Goal: Transaction & Acquisition: Purchase product/service

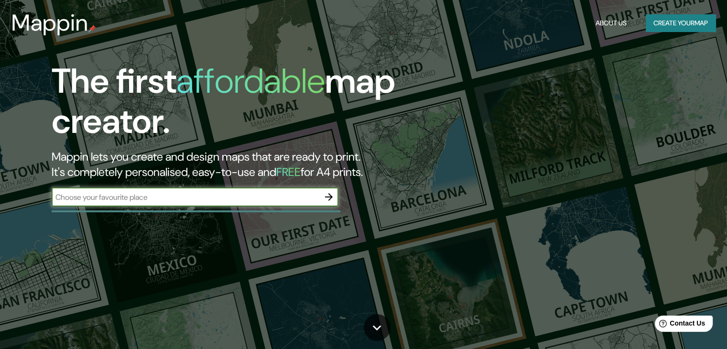
click at [649, 29] on button "Create your map" at bounding box center [681, 23] width 70 height 18
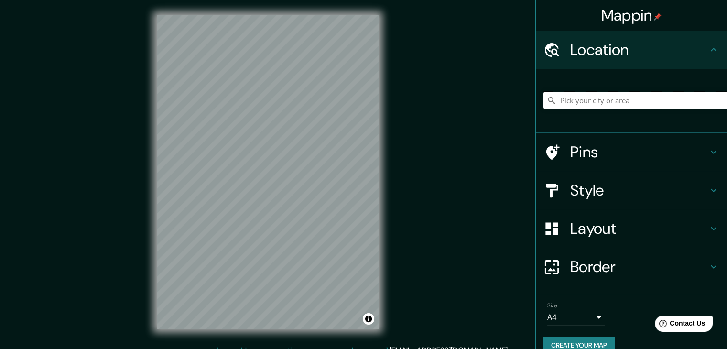
click at [580, 104] on input "Pick your city or area" at bounding box center [636, 100] width 184 height 17
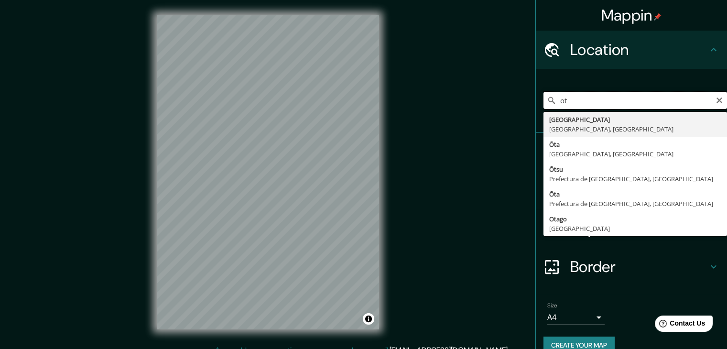
type input "o"
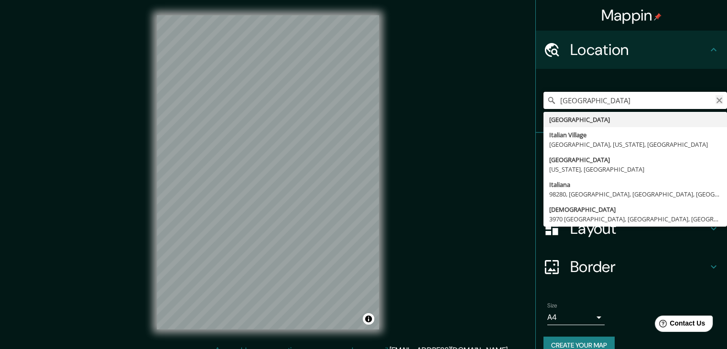
type input "italia"
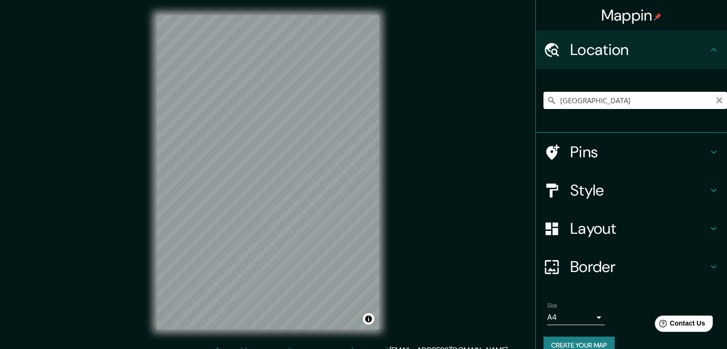
click at [716, 98] on icon "Clear" at bounding box center [720, 101] width 8 height 8
paste input "40°04'29.0"N 15°24'43.0"E"
click at [710, 104] on input "North, Carolina del Sur, Estados Unidos" at bounding box center [636, 100] width 184 height 17
type input "North, Carolina del Sur, Estados Unidos"
click at [716, 102] on icon "Clear" at bounding box center [720, 101] width 8 height 8
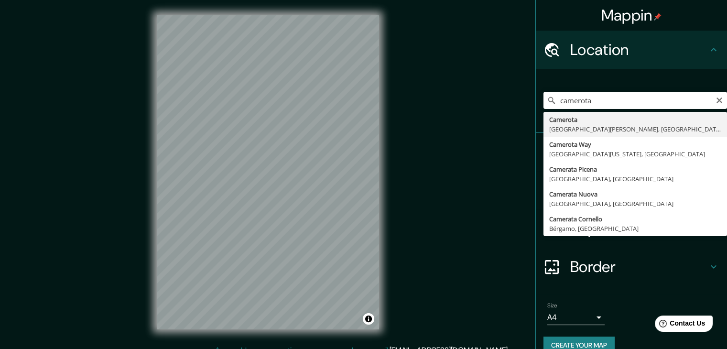
type input "Camerota, Provincia de Salerno, Italia"
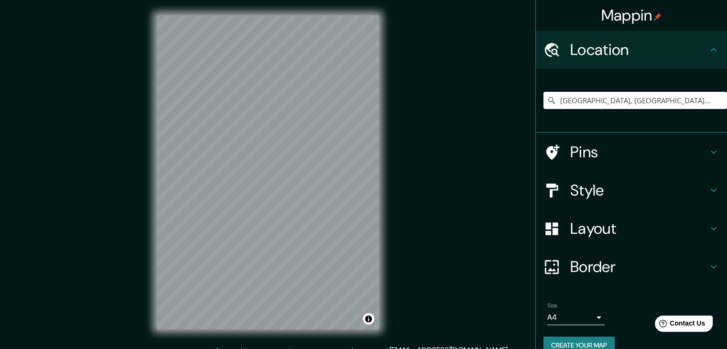
click at [581, 185] on h4 "Style" at bounding box center [639, 190] width 138 height 19
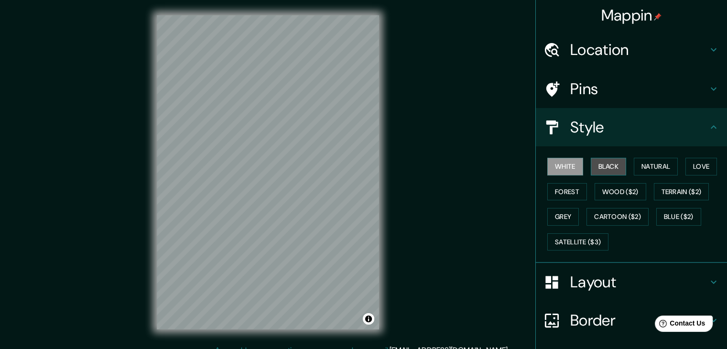
click at [605, 172] on button "Black" at bounding box center [609, 167] width 36 height 18
click at [561, 168] on button "White" at bounding box center [565, 167] width 36 height 18
click at [641, 163] on button "Natural" at bounding box center [656, 167] width 44 height 18
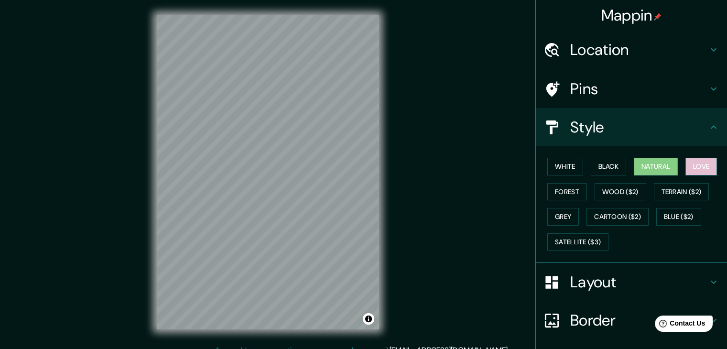
click at [693, 164] on button "Love" at bounding box center [702, 167] width 32 height 18
click at [569, 161] on button "White" at bounding box center [565, 167] width 36 height 18
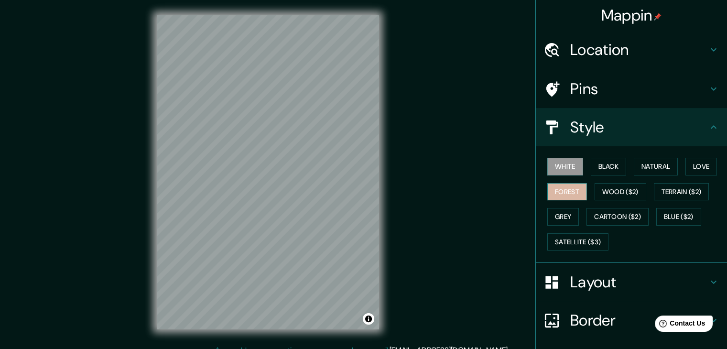
click at [564, 192] on button "Forest" at bounding box center [567, 192] width 40 height 18
click at [564, 174] on button "White" at bounding box center [565, 167] width 36 height 18
click at [598, 168] on button "Black" at bounding box center [609, 167] width 36 height 18
click at [571, 183] on button "Forest" at bounding box center [567, 192] width 40 height 18
click at [562, 163] on button "White" at bounding box center [565, 167] width 36 height 18
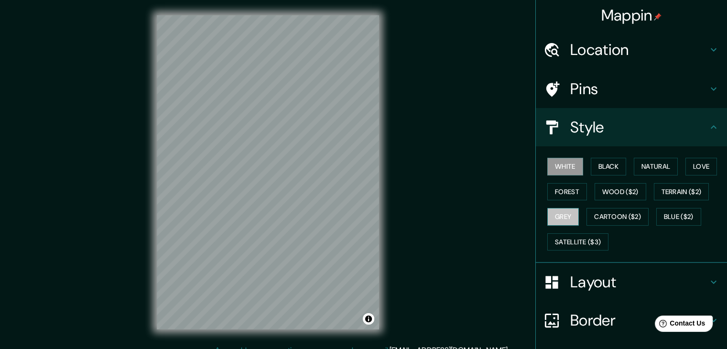
click at [557, 211] on button "Grey" at bounding box center [563, 217] width 32 height 18
click at [562, 187] on button "Forest" at bounding box center [567, 192] width 40 height 18
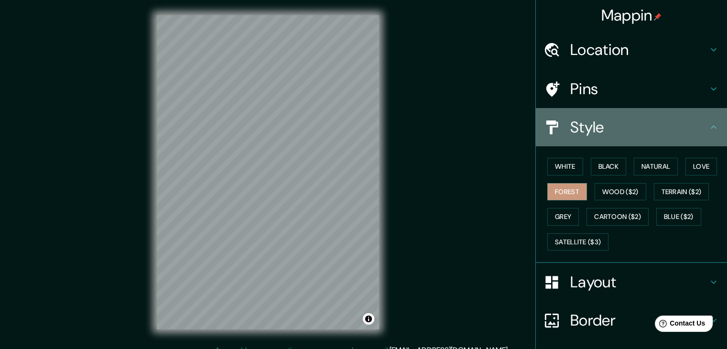
click at [708, 132] on icon at bounding box center [713, 126] width 11 height 11
click at [708, 128] on icon at bounding box center [713, 126] width 11 height 11
click at [630, 129] on h4 "Style" at bounding box center [639, 127] width 138 height 19
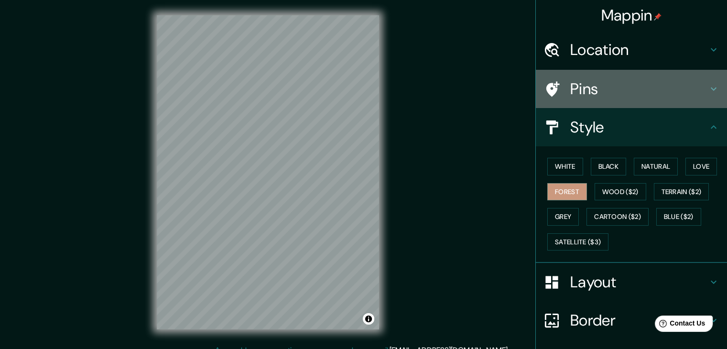
click at [696, 89] on h4 "Pins" at bounding box center [639, 88] width 138 height 19
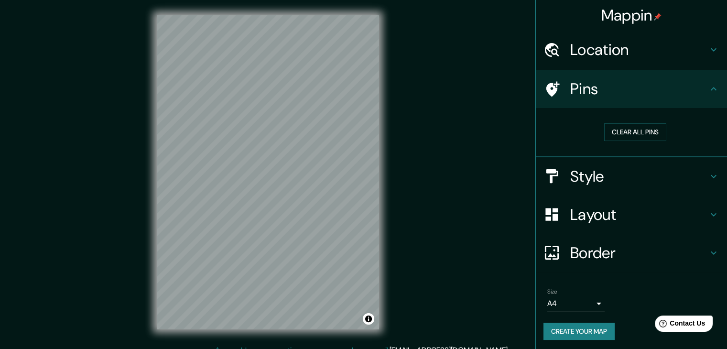
click at [692, 98] on div "Pins" at bounding box center [631, 89] width 191 height 38
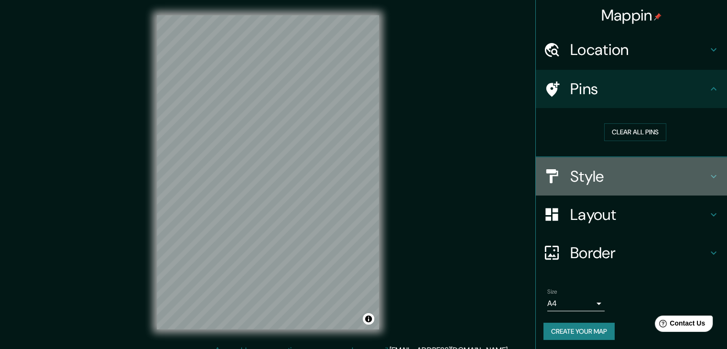
click at [708, 171] on icon at bounding box center [713, 176] width 11 height 11
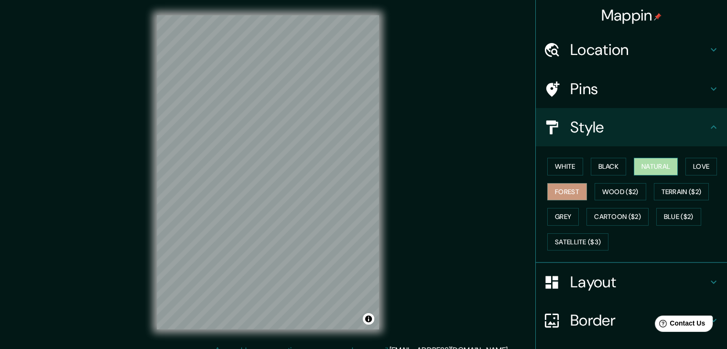
click at [649, 165] on button "Natural" at bounding box center [656, 167] width 44 height 18
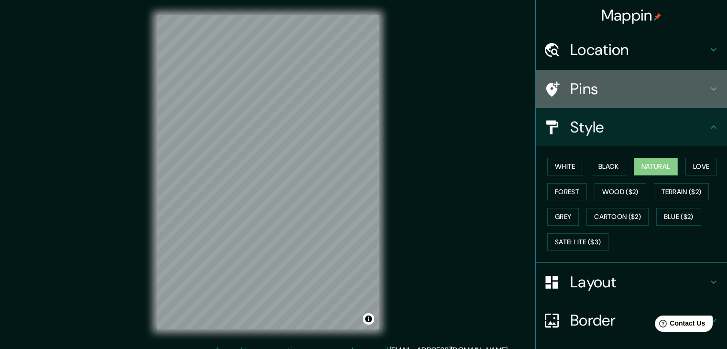
click at [711, 95] on div "Pins" at bounding box center [631, 89] width 191 height 38
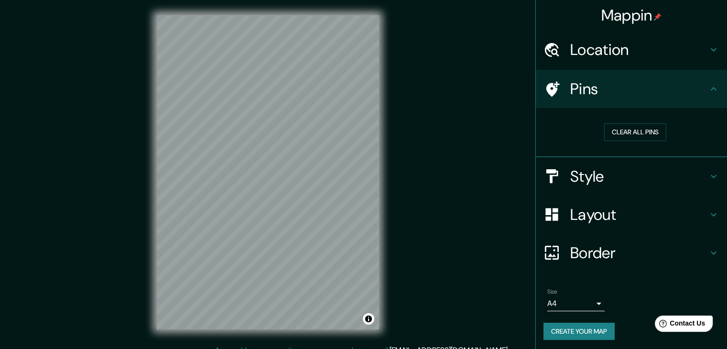
scroll to position [2, 0]
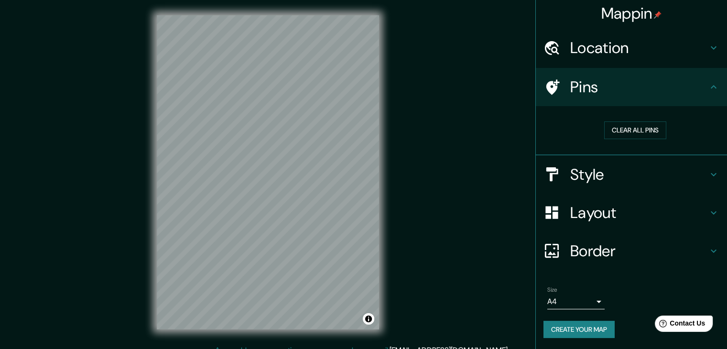
click at [590, 254] on h4 "Border" at bounding box center [639, 250] width 138 height 19
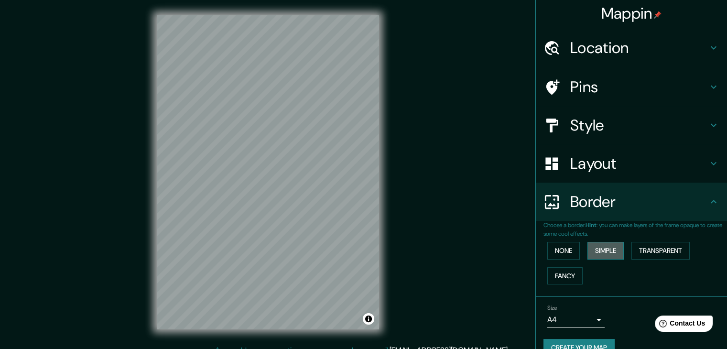
click at [597, 253] on button "Simple" at bounding box center [606, 251] width 36 height 18
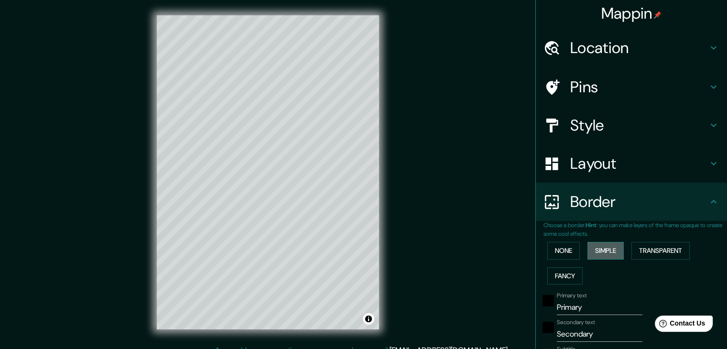
click at [597, 253] on button "Simple" at bounding box center [606, 251] width 36 height 18
type input "37"
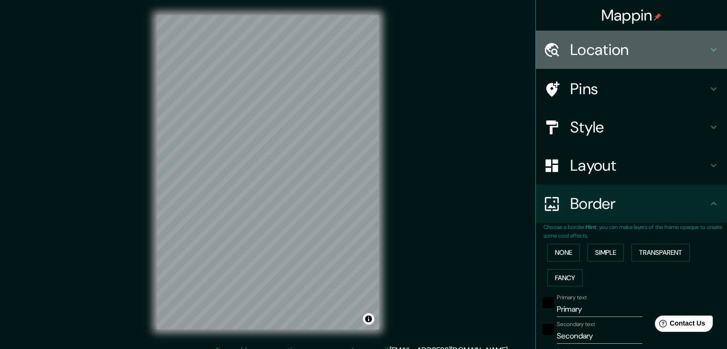
click at [628, 36] on div "Location" at bounding box center [631, 50] width 191 height 38
type input "206"
type input "41"
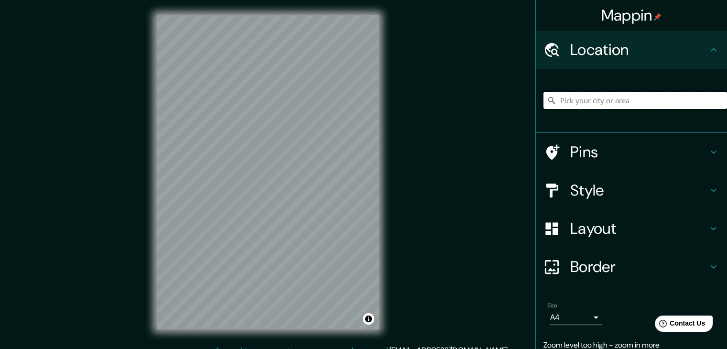
click at [635, 101] on input "Pick your city or area" at bounding box center [636, 100] width 184 height 17
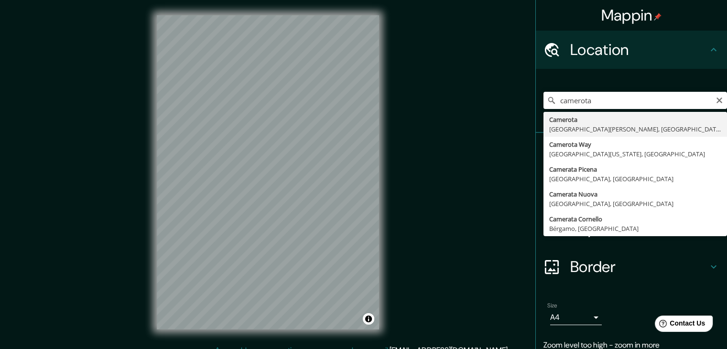
type input "[GEOGRAPHIC_DATA], [GEOGRAPHIC_DATA][PERSON_NAME], [GEOGRAPHIC_DATA]"
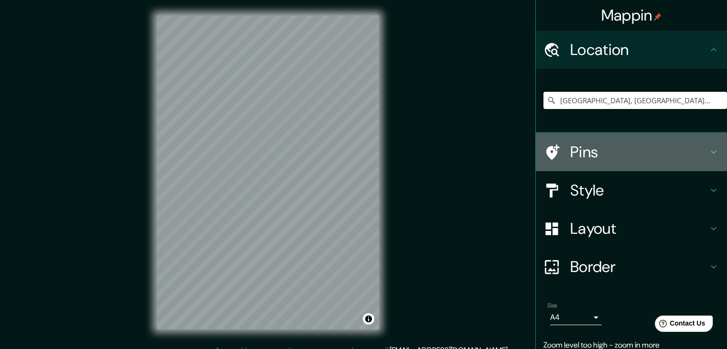
click at [611, 150] on h4 "Pins" at bounding box center [639, 151] width 138 height 19
type input "206"
type input "41"
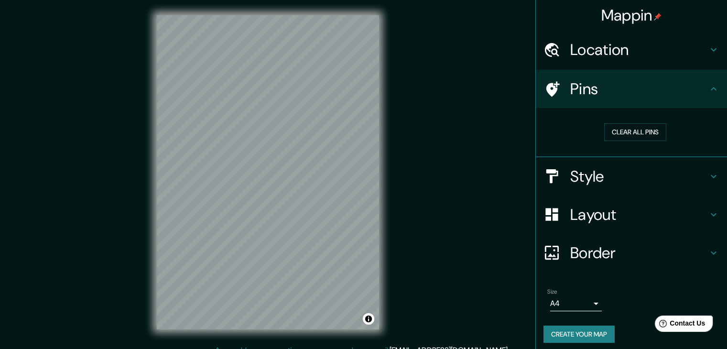
click at [546, 87] on icon at bounding box center [552, 88] width 13 height 15
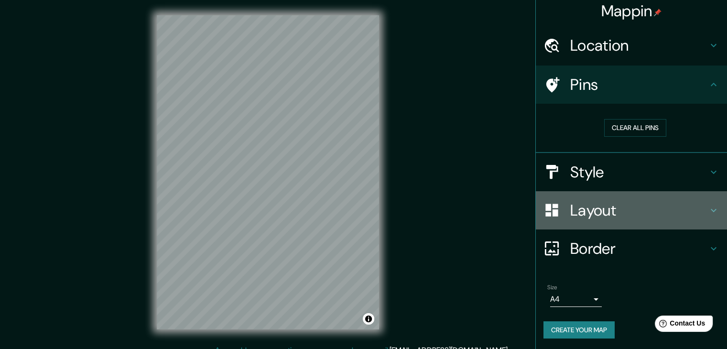
click at [710, 213] on icon at bounding box center [713, 210] width 11 height 11
type input "206"
type input "41"
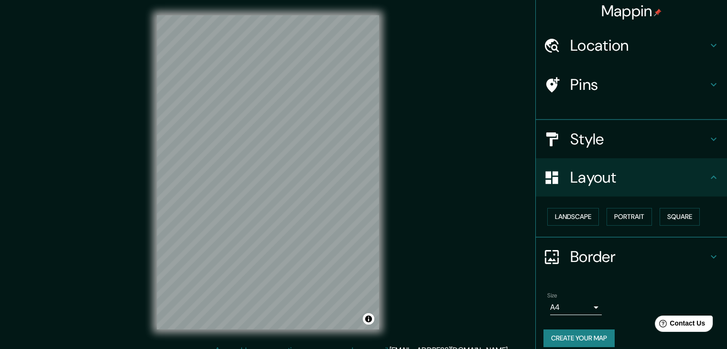
scroll to position [0, 0]
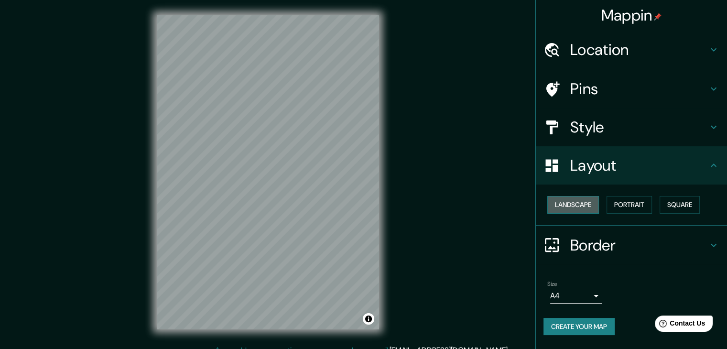
click at [579, 204] on button "Landscape" at bounding box center [573, 205] width 52 height 18
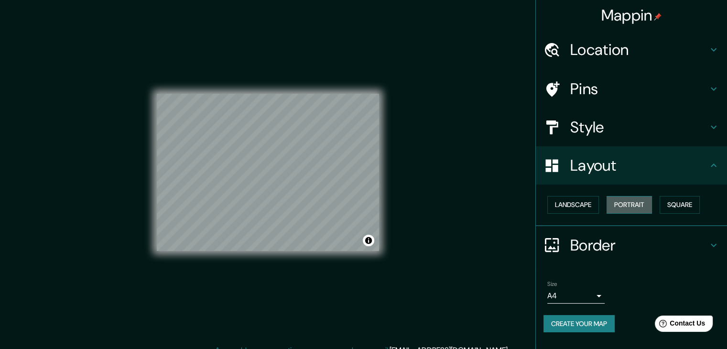
click at [619, 207] on button "Portrait" at bounding box center [629, 205] width 45 height 18
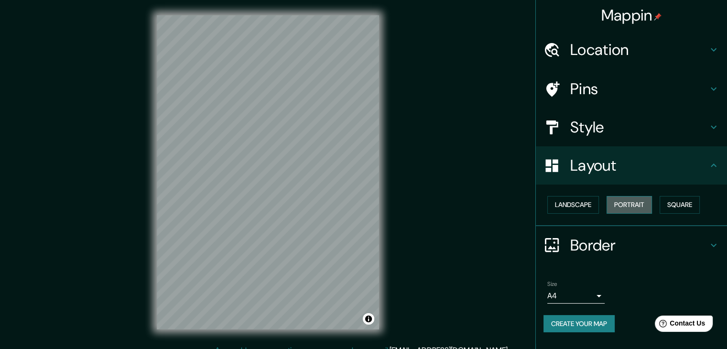
click at [619, 207] on button "Portrait" at bounding box center [629, 205] width 45 height 18
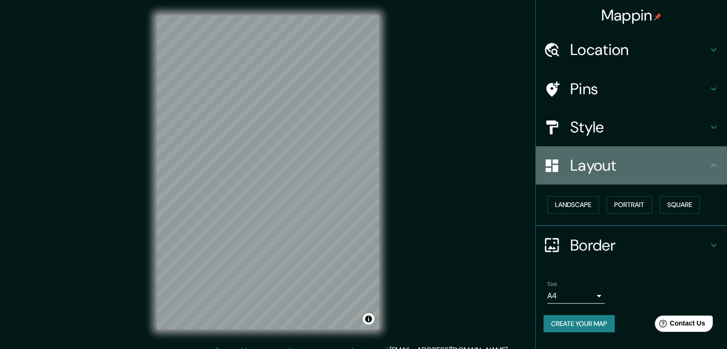
click at [706, 171] on h4 "Layout" at bounding box center [639, 165] width 138 height 19
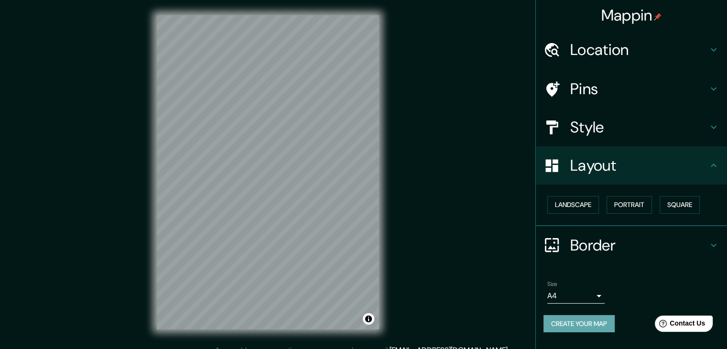
click at [600, 320] on button "Create your map" at bounding box center [579, 324] width 71 height 18
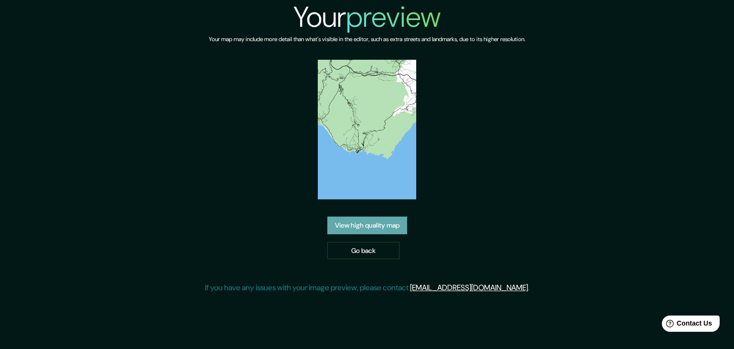
click at [397, 229] on link "View high quality map" at bounding box center [367, 226] width 80 height 18
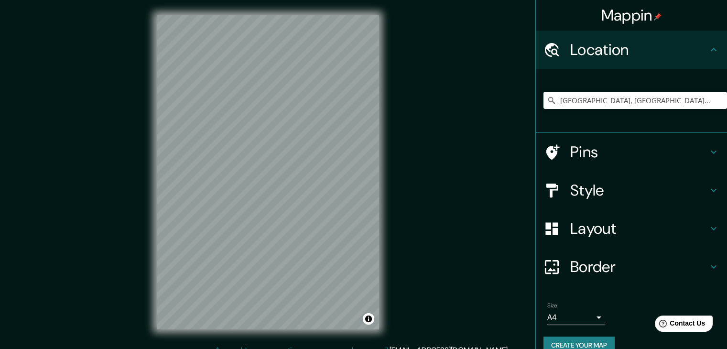
scroll to position [16, 0]
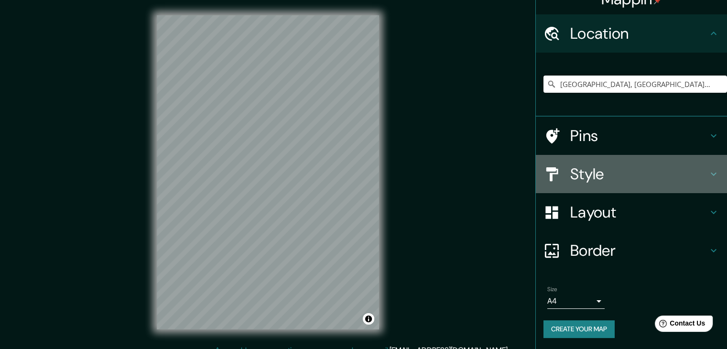
click at [623, 169] on h4 "Style" at bounding box center [639, 173] width 138 height 19
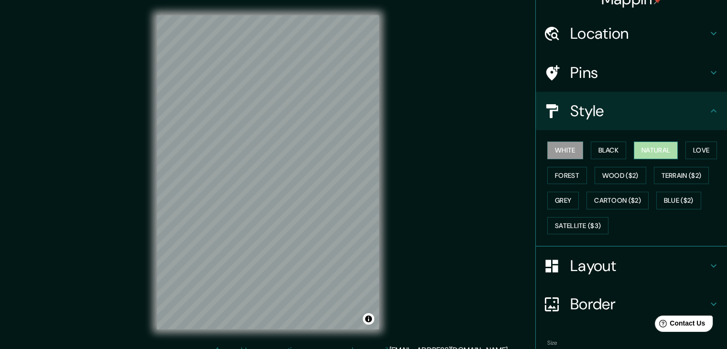
click at [634, 148] on button "Natural" at bounding box center [656, 151] width 44 height 18
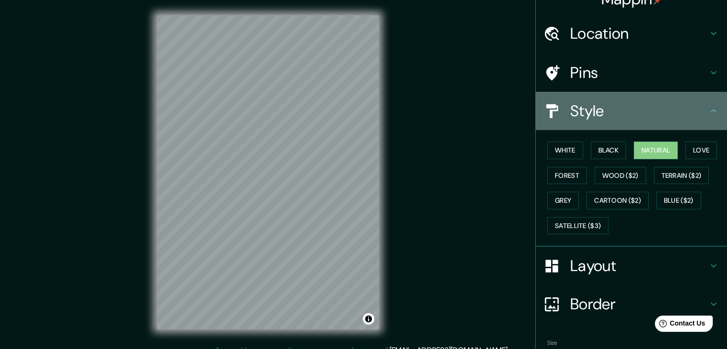
click at [616, 109] on h4 "Style" at bounding box center [639, 110] width 138 height 19
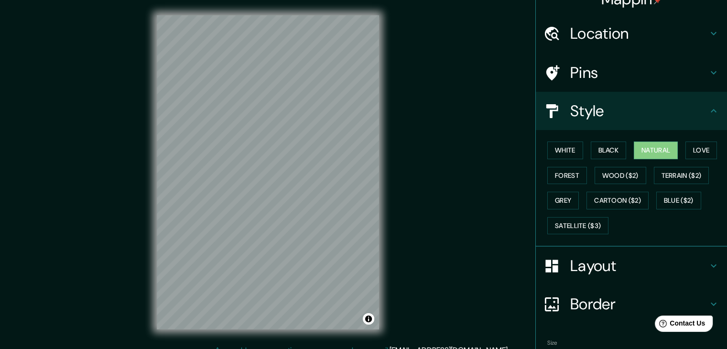
scroll to position [0, 0]
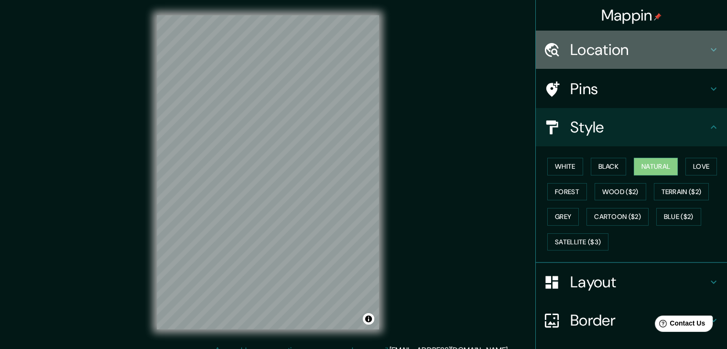
click at [600, 44] on h4 "Location" at bounding box center [639, 49] width 138 height 19
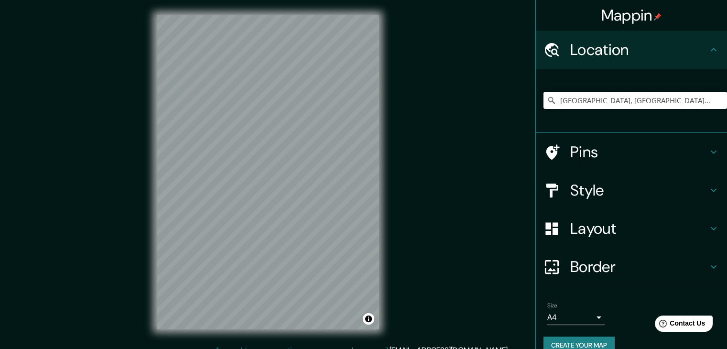
click at [678, 105] on input "[GEOGRAPHIC_DATA], [GEOGRAPHIC_DATA][PERSON_NAME], [GEOGRAPHIC_DATA]" at bounding box center [636, 100] width 184 height 17
drag, startPoint x: 565, startPoint y: 113, endPoint x: 556, endPoint y: 108, distance: 10.3
click at [556, 108] on div "[GEOGRAPHIC_DATA], [GEOGRAPHIC_DATA][PERSON_NAME], [GEOGRAPHIC_DATA]" at bounding box center [636, 100] width 184 height 48
click at [552, 100] on input "[GEOGRAPHIC_DATA], [GEOGRAPHIC_DATA][PERSON_NAME], [GEOGRAPHIC_DATA]" at bounding box center [636, 100] width 184 height 17
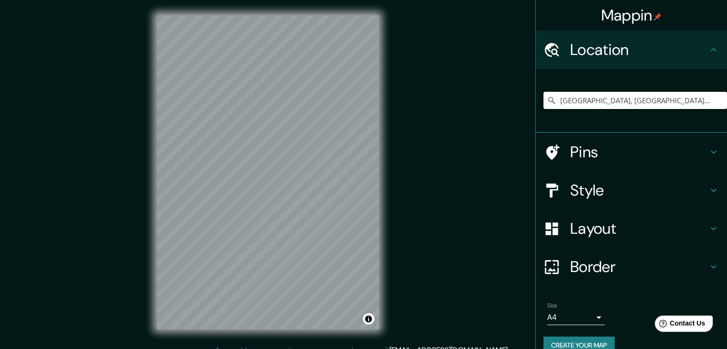
drag, startPoint x: 552, startPoint y: 100, endPoint x: 692, endPoint y: 85, distance: 140.9
click at [692, 85] on div "[GEOGRAPHIC_DATA], [GEOGRAPHIC_DATA][PERSON_NAME], [GEOGRAPHIC_DATA]" at bounding box center [636, 100] width 184 height 48
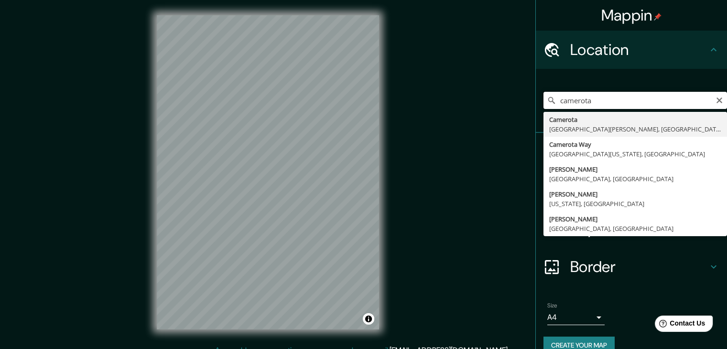
type input "[GEOGRAPHIC_DATA], [GEOGRAPHIC_DATA][PERSON_NAME], [GEOGRAPHIC_DATA]"
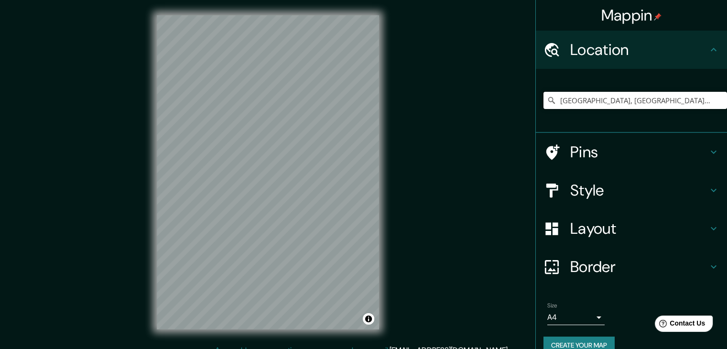
scroll to position [16, 0]
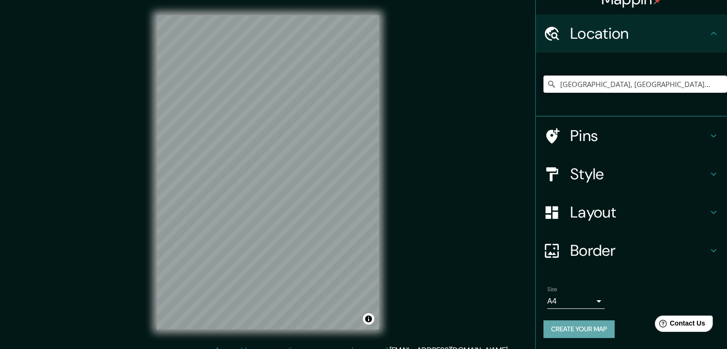
click at [595, 322] on button "Create your map" at bounding box center [579, 329] width 71 height 18
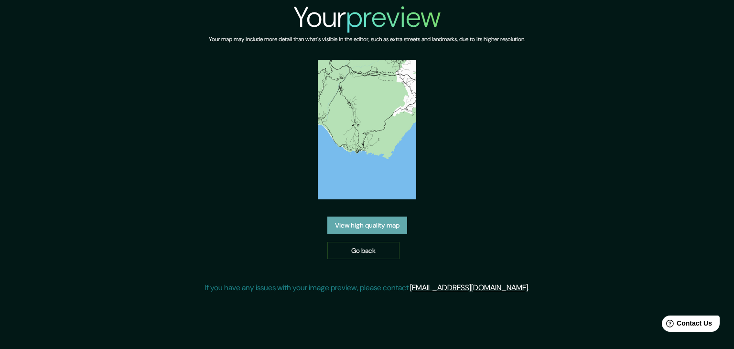
click at [394, 220] on link "View high quality map" at bounding box center [367, 226] width 80 height 18
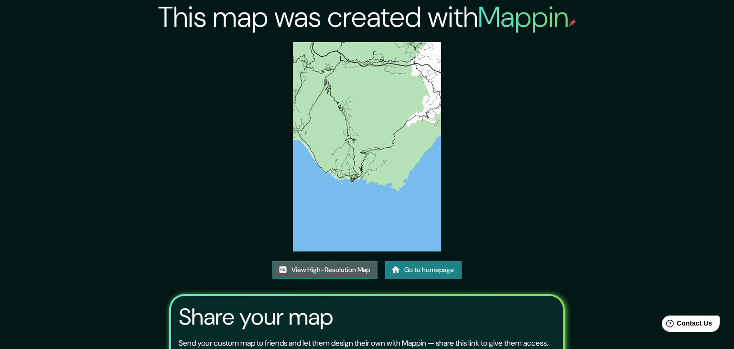
click at [352, 261] on link "View High-Resolution Map" at bounding box center [325, 270] width 105 height 18
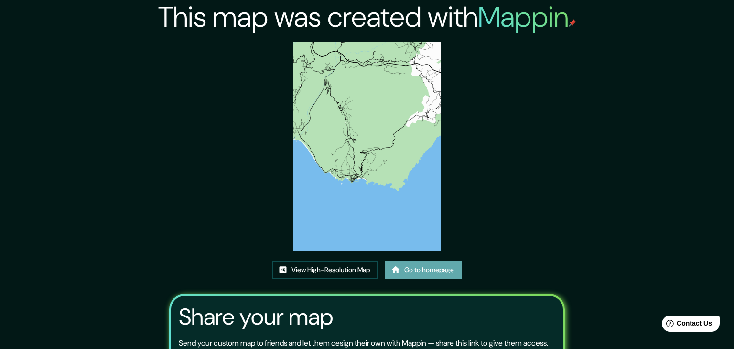
click at [410, 261] on link "Go to homepage" at bounding box center [423, 270] width 76 height 18
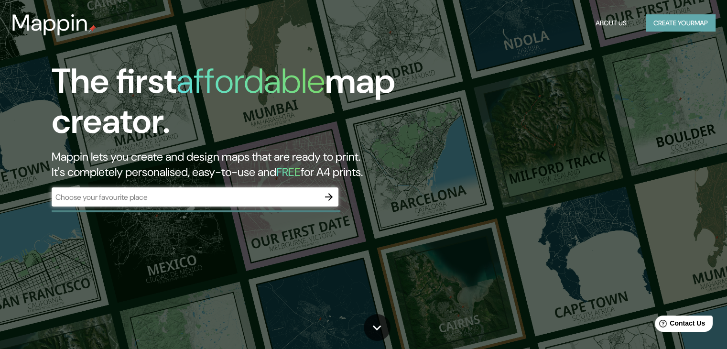
click at [671, 23] on button "Create your map" at bounding box center [681, 23] width 70 height 18
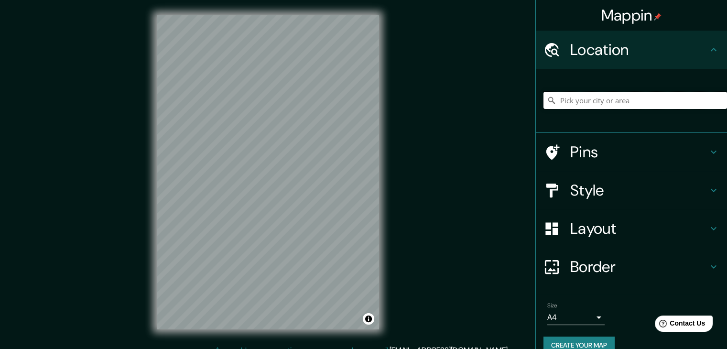
click at [627, 102] on input "Pick your city or area" at bounding box center [636, 100] width 184 height 17
